Goal: Task Accomplishment & Management: Use online tool/utility

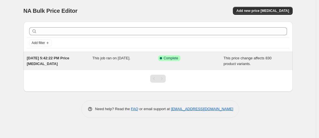
click at [126, 61] on div "This job ran on September 18, 2025." at bounding box center [125, 60] width 66 height 11
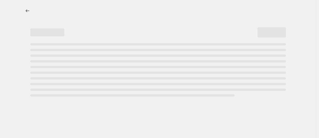
select select "ecap"
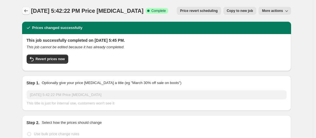
click at [27, 13] on icon "Price change jobs" at bounding box center [26, 11] width 6 height 6
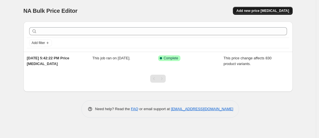
click at [264, 9] on span "Add new price [MEDICAL_DATA]" at bounding box center [262, 10] width 53 height 5
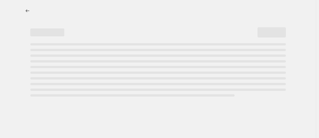
select select "percentage"
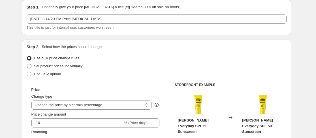
scroll to position [28, 0]
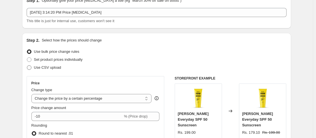
click at [44, 65] on span "Use CSV upload" at bounding box center [47, 67] width 27 height 4
click at [27, 65] on input "Use CSV upload" at bounding box center [27, 65] width 0 height 0
radio input "true"
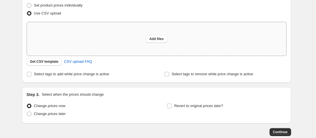
scroll to position [85, 0]
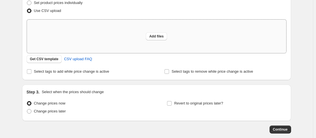
click at [112, 28] on div "Add files" at bounding box center [156, 36] width 259 height 33
type input "C:\fakepath\1.csv"
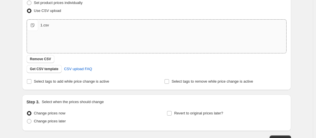
scroll to position [125, 0]
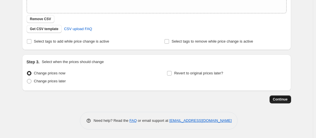
click at [282, 99] on span "Continue" at bounding box center [280, 99] width 15 height 5
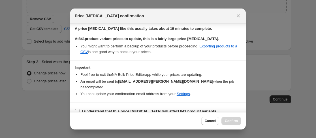
scroll to position [55, 0]
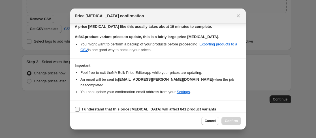
click at [108, 107] on b "I understand that this price [MEDICAL_DATA] will affect 841 product variants" at bounding box center [149, 109] width 134 height 4
click at [80, 107] on input "I understand that this price [MEDICAL_DATA] will affect 841 product variants" at bounding box center [77, 109] width 5 height 5
checkbox input "true"
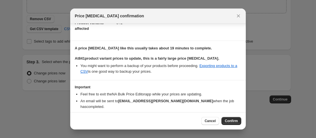
scroll to position [0, 0]
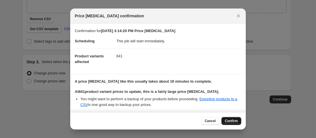
click at [233, 122] on span "Confirm" at bounding box center [231, 120] width 13 height 5
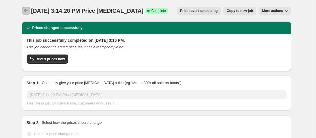
click at [26, 8] on icon "Price change jobs" at bounding box center [26, 11] width 6 height 6
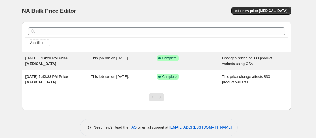
click at [131, 64] on div "This job ran on [DATE]." at bounding box center [124, 60] width 66 height 11
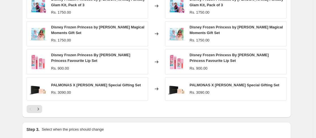
scroll to position [280, 0]
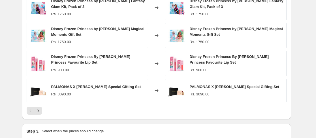
click at [86, 87] on span "PALMONAS X [PERSON_NAME] Special Gifting Set" at bounding box center [96, 86] width 90 height 4
click at [86, 87] on span "PALMONAS X RENEE Special Gifting Set" at bounding box center [96, 86] width 90 height 4
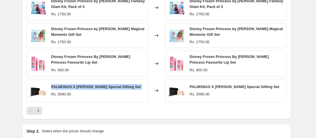
click at [86, 87] on span "PALMONAS X [PERSON_NAME] Special Gifting Set" at bounding box center [96, 86] width 90 height 4
copy span "PALMONAS X [PERSON_NAME] Special Gifting Set"
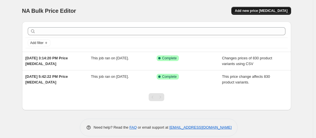
click at [256, 10] on span "Add new price [MEDICAL_DATA]" at bounding box center [261, 10] width 53 height 5
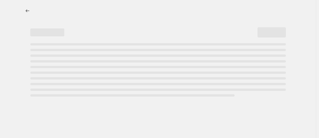
select select "percentage"
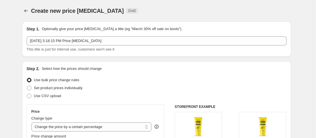
scroll to position [28, 0]
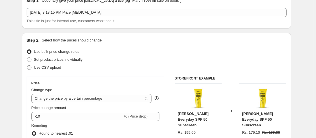
click at [57, 67] on span "Use CSV upload" at bounding box center [47, 67] width 27 height 4
click at [27, 65] on input "Use CSV upload" at bounding box center [27, 65] width 0 height 0
radio input "true"
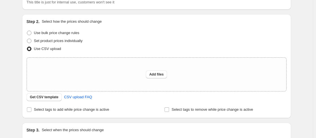
scroll to position [57, 0]
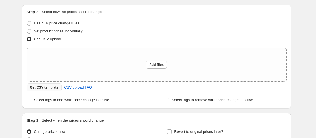
click at [54, 87] on span "Get CSV template" at bounding box center [44, 87] width 29 height 5
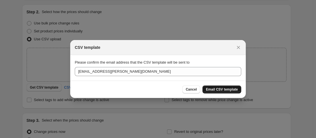
click at [219, 89] on span "Email CSV template" at bounding box center [222, 89] width 32 height 5
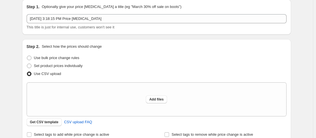
scroll to position [28, 0]
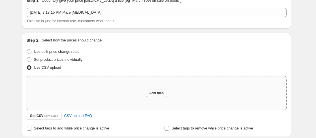
click at [158, 91] on span "Add files" at bounding box center [156, 93] width 14 height 5
type input "C:\fakepath\2.csv"
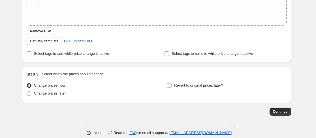
scroll to position [113, 0]
click at [279, 111] on span "Continue" at bounding box center [280, 110] width 15 height 5
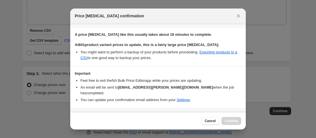
scroll to position [55, 0]
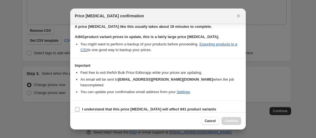
click at [110, 107] on b "I understand that this price [MEDICAL_DATA] will affect 841 product variants" at bounding box center [149, 109] width 134 height 4
click at [80, 107] on input "I understand that this price [MEDICAL_DATA] will affect 841 product variants" at bounding box center [77, 109] width 5 height 5
checkbox input "true"
click at [231, 121] on span "Confirm" at bounding box center [231, 120] width 13 height 5
